Goal: Navigation & Orientation: Go to known website

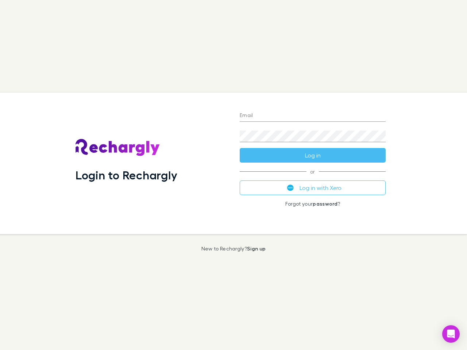
click at [233, 175] on div "Login to Rechargly" at bounding box center [152, 163] width 164 height 141
click at [312, 116] on input "Email" at bounding box center [312, 116] width 146 height 12
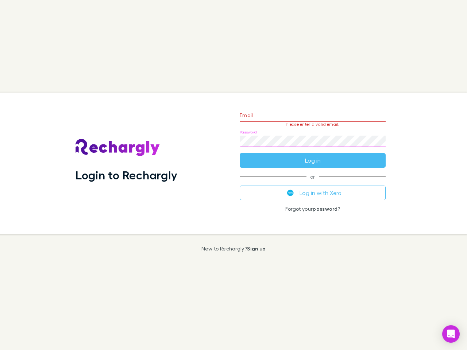
click at [312, 155] on form "Email Please enter a valid email. Password Log in" at bounding box center [312, 135] width 146 height 63
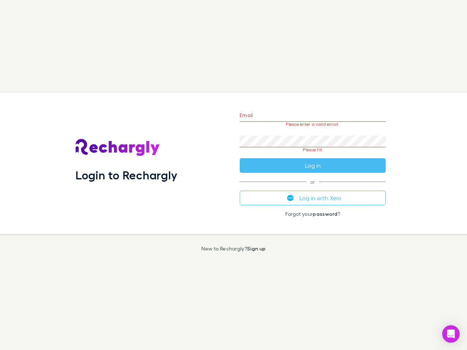
click at [312, 188] on div "Email Please enter a valid email. Password Please fill Log in or Log in with Xe…" at bounding box center [312, 163] width 157 height 141
click at [450, 334] on icon "Open Intercom Messenger" at bounding box center [451, 333] width 8 height 9
